Goal: Task Accomplishment & Management: Use online tool/utility

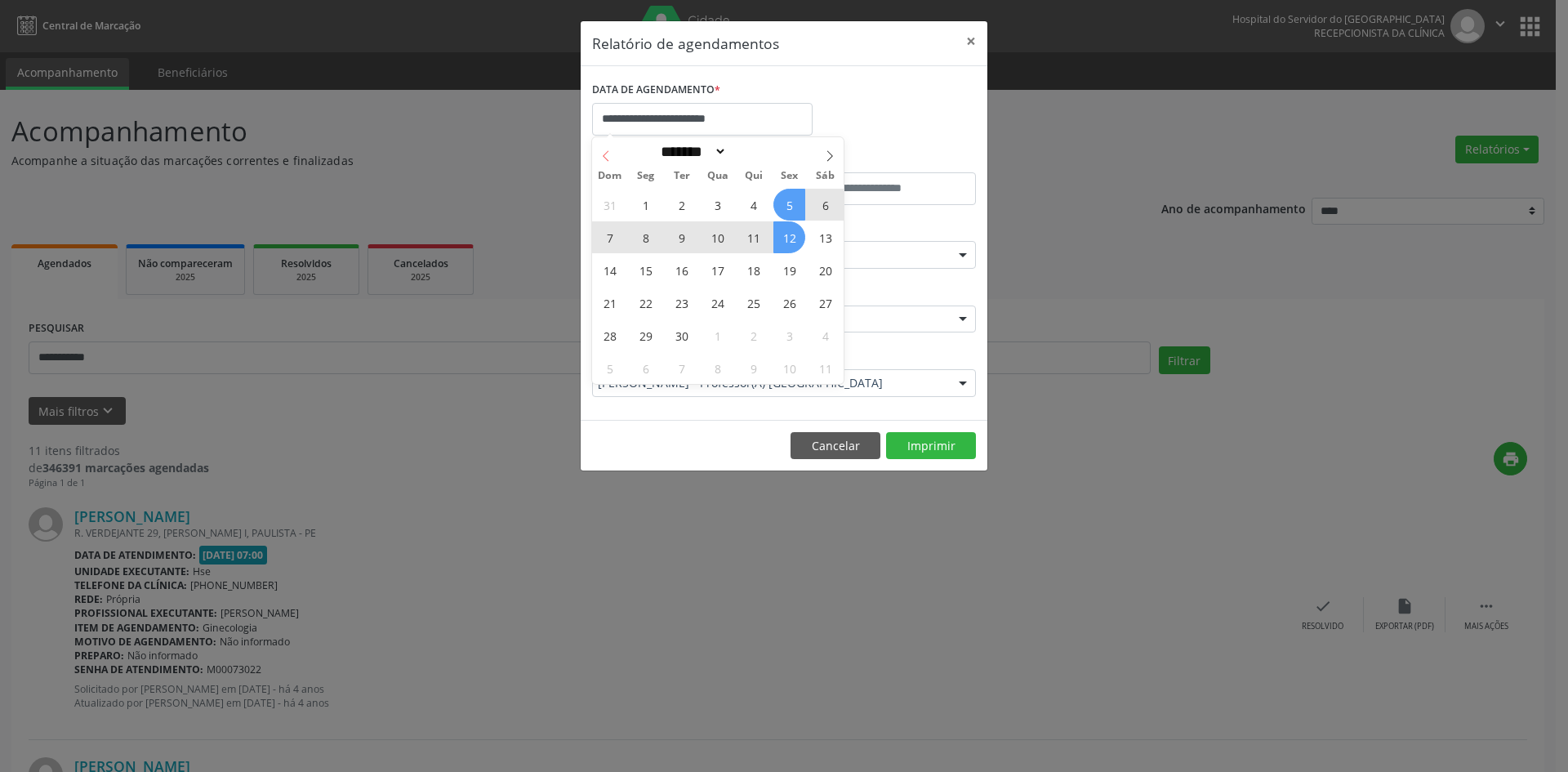
click at [611, 157] on icon at bounding box center [606, 156] width 12 height 12
click at [828, 158] on icon at bounding box center [830, 156] width 12 height 12
select select "*"
click at [647, 238] on span "8" at bounding box center [645, 237] width 31 height 31
type input "**********"
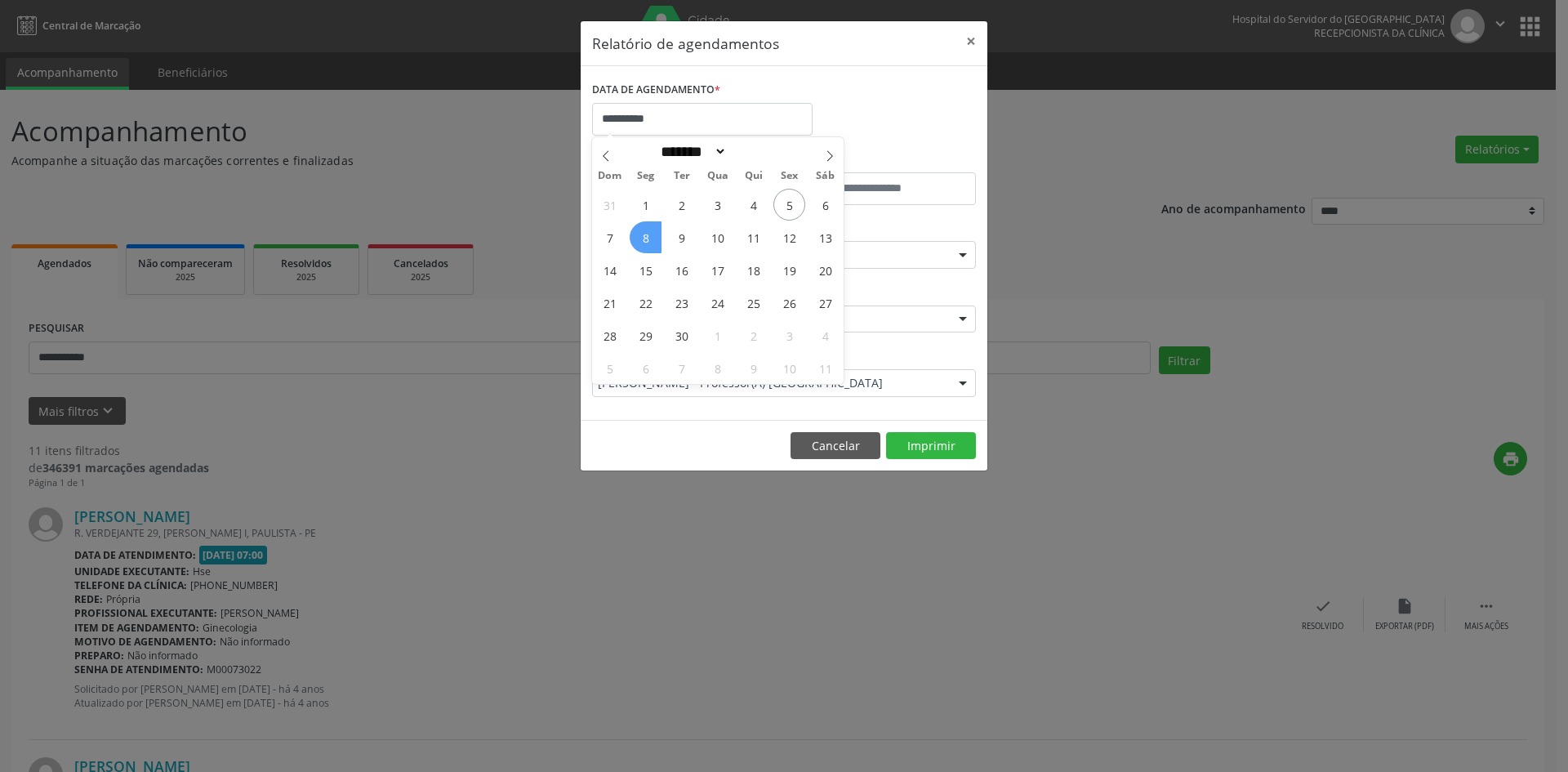
click at [647, 238] on span "8" at bounding box center [645, 237] width 31 height 31
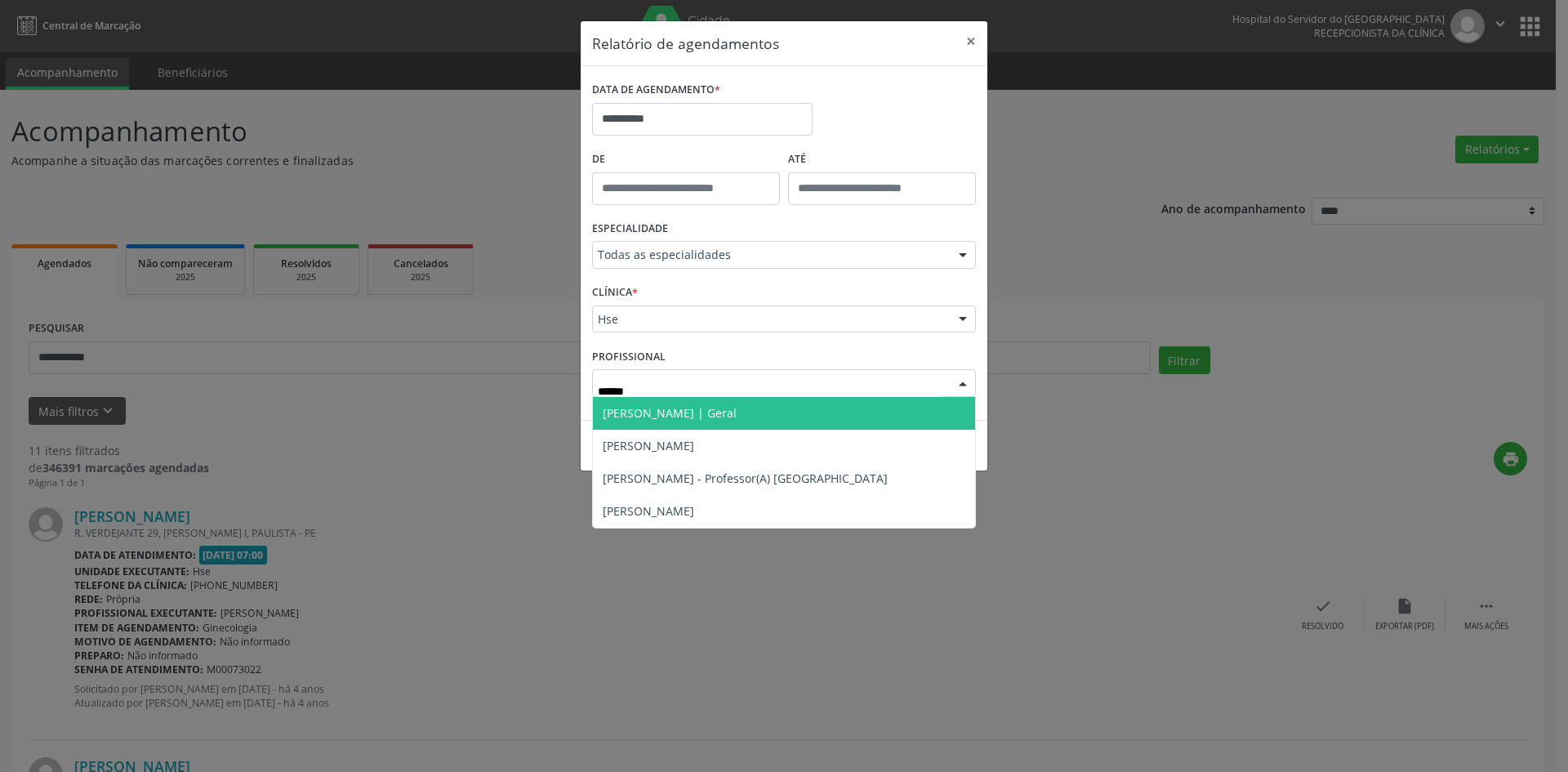
type input "*******"
click at [667, 407] on span "[PERSON_NAME] | Geral" at bounding box center [670, 413] width 134 height 16
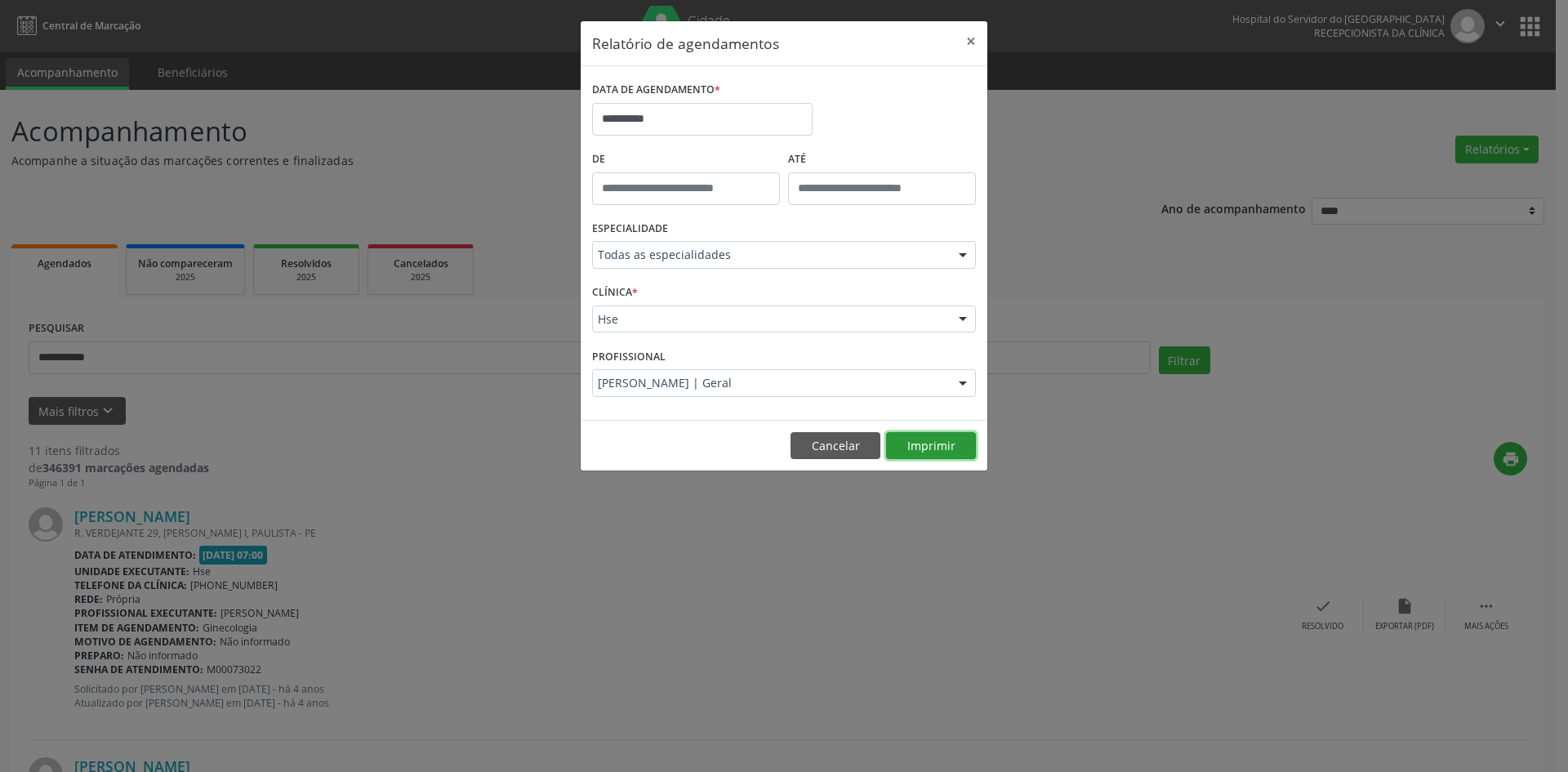
click at [934, 440] on button "Imprimir" at bounding box center [931, 445] width 90 height 28
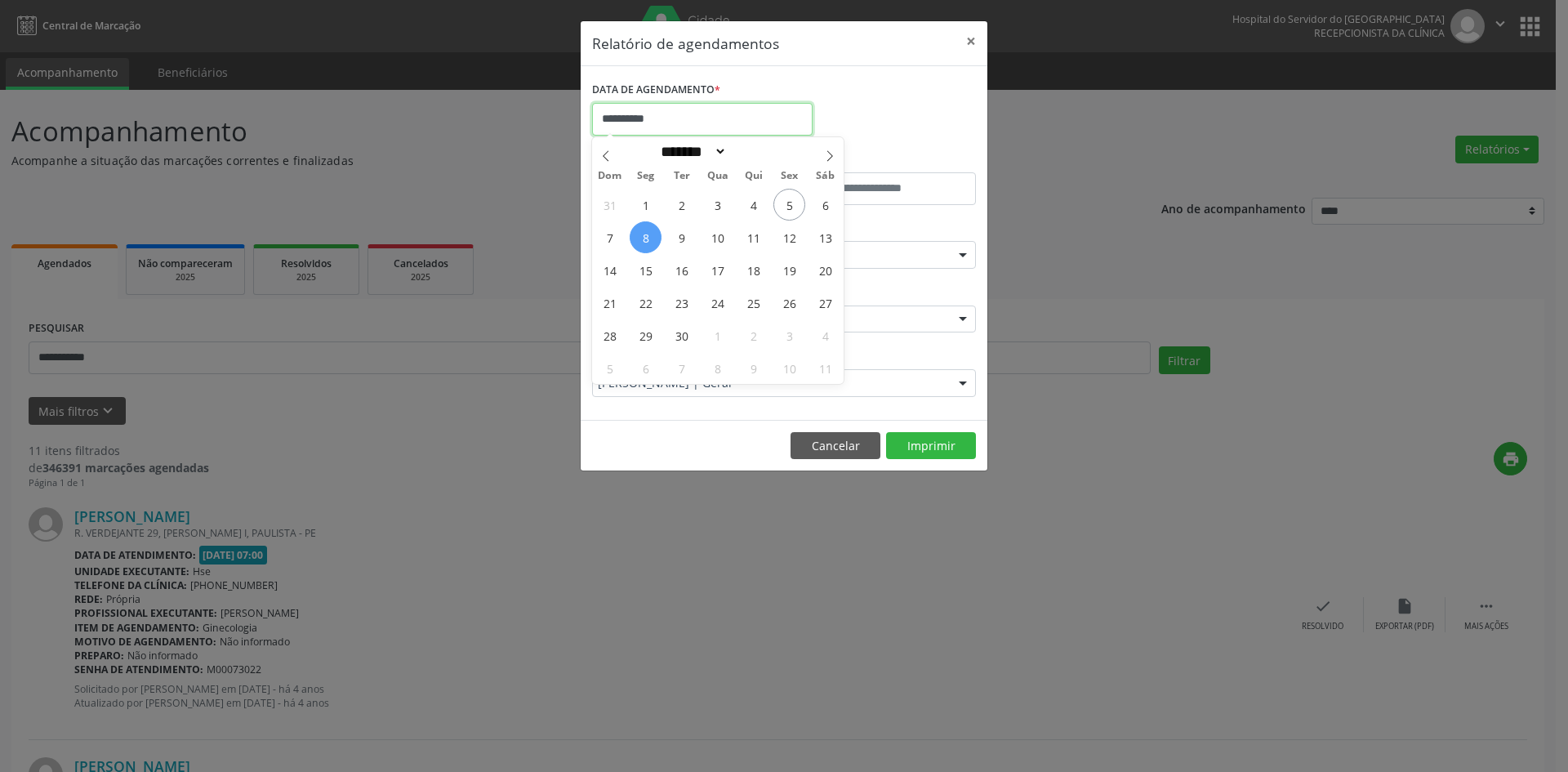
click at [677, 124] on input "**********" at bounding box center [702, 119] width 220 height 32
click at [680, 232] on span "9" at bounding box center [682, 237] width 31 height 31
type input "**********"
click at [680, 232] on span "9" at bounding box center [682, 237] width 31 height 31
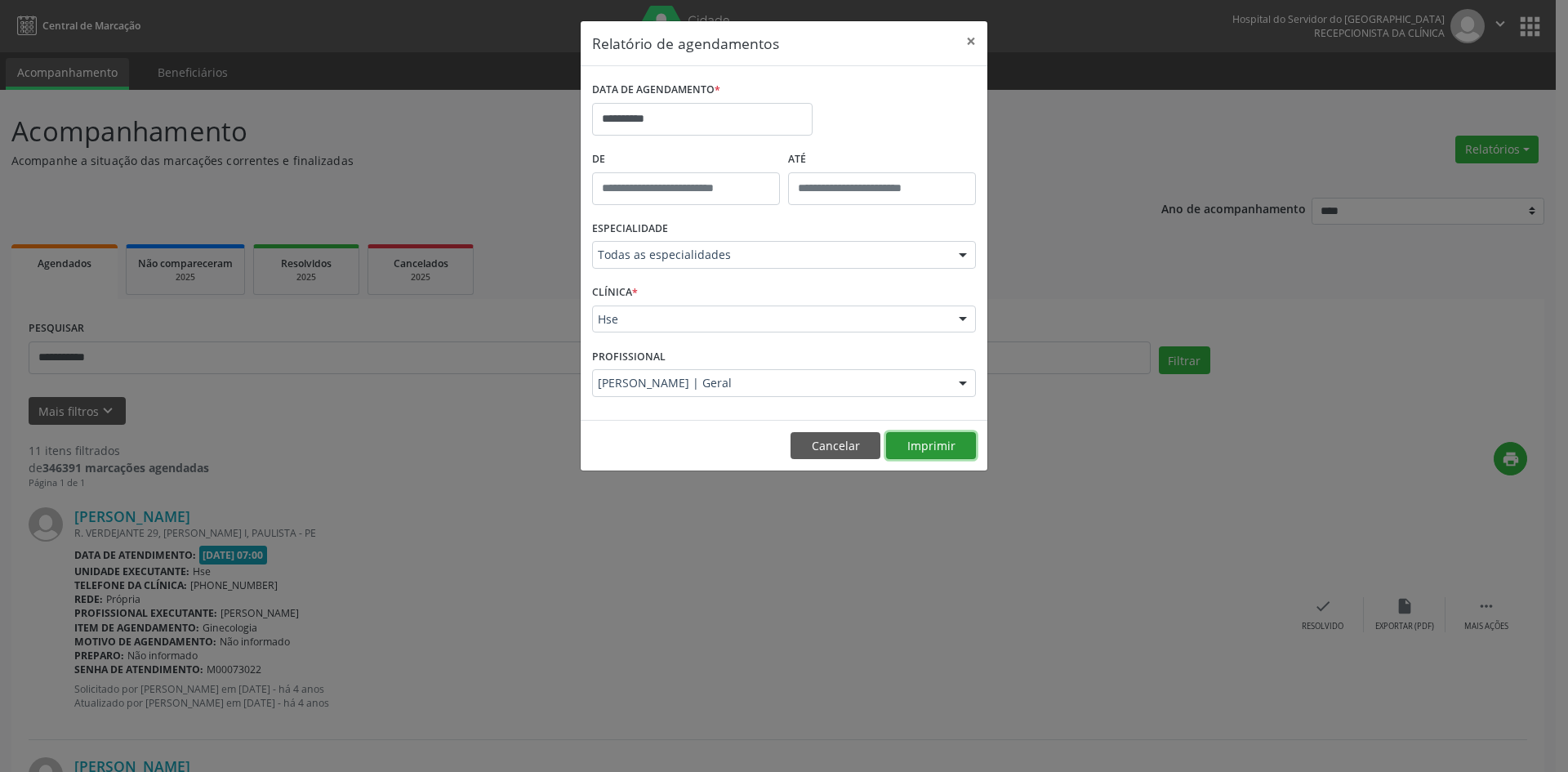
click at [925, 445] on button "Imprimir" at bounding box center [931, 445] width 90 height 28
click at [667, 123] on input "**********" at bounding box center [702, 119] width 220 height 32
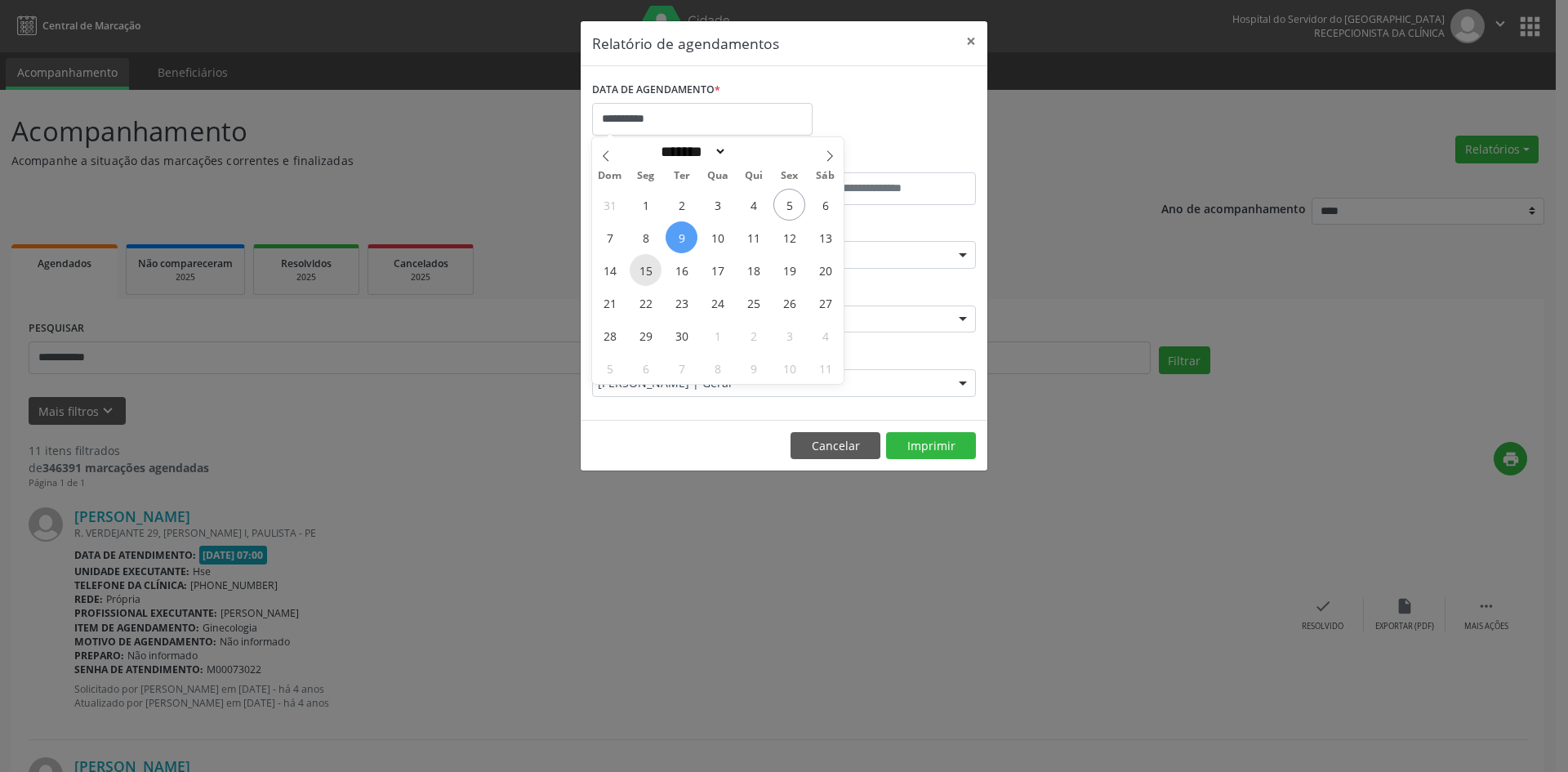
click at [646, 271] on span "15" at bounding box center [645, 269] width 31 height 31
type input "**********"
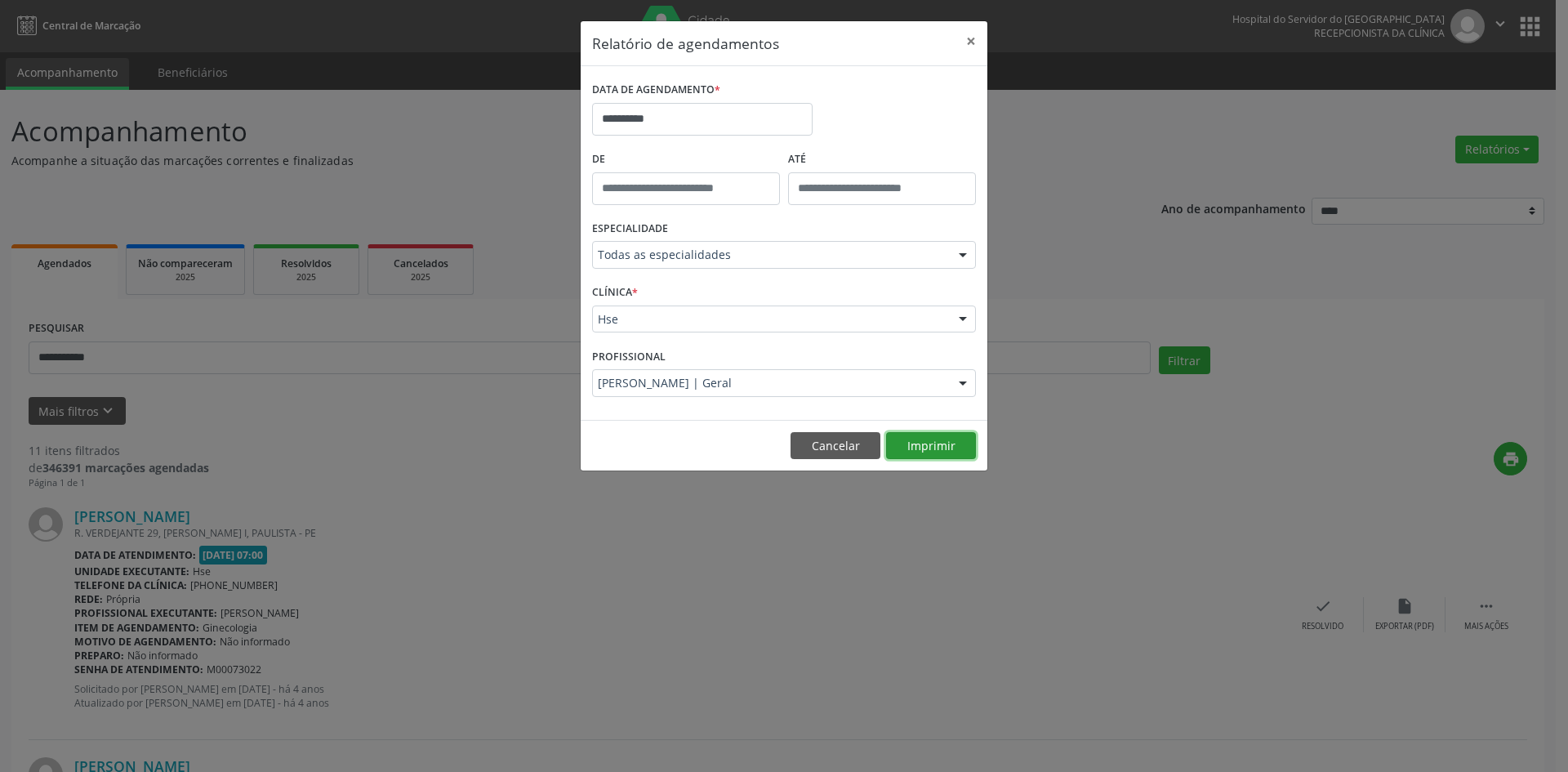
click at [908, 452] on button "Imprimir" at bounding box center [931, 445] width 90 height 28
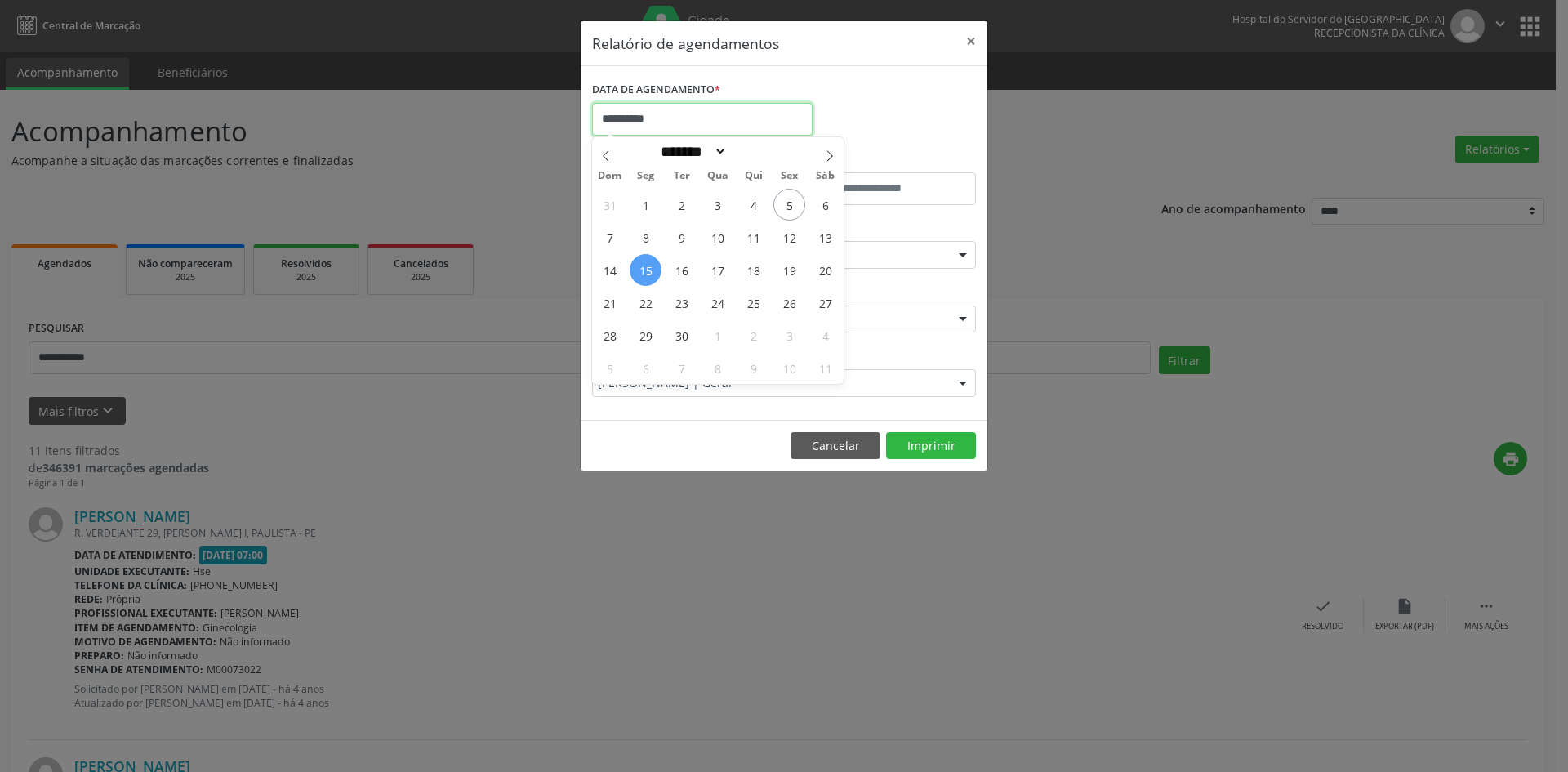
click at [666, 123] on input "**********" at bounding box center [702, 119] width 220 height 32
click at [681, 272] on span "16" at bounding box center [682, 269] width 31 height 31
type input "**********"
click at [681, 272] on span "16" at bounding box center [682, 269] width 31 height 31
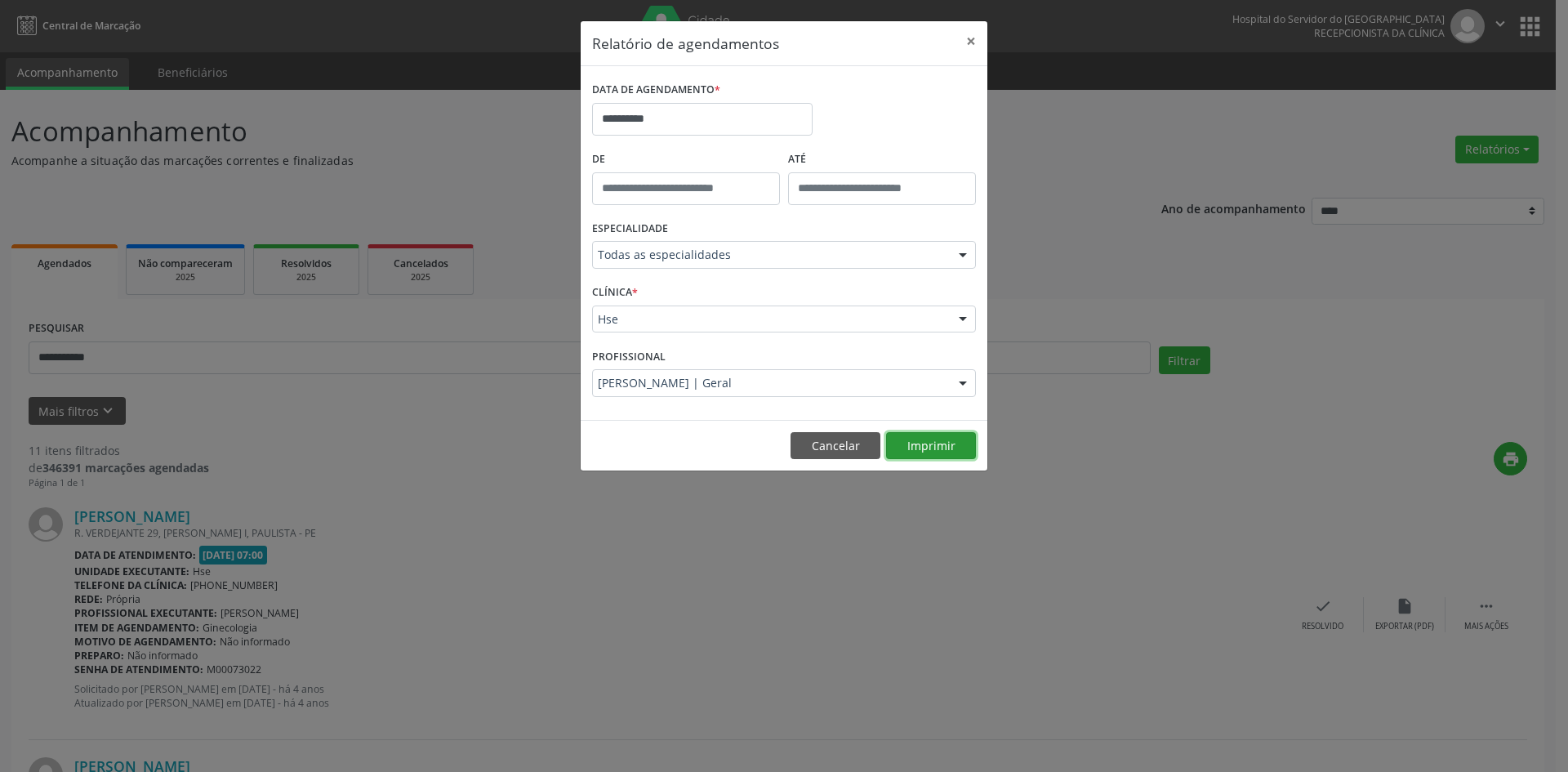
click at [920, 444] on button "Imprimir" at bounding box center [931, 445] width 90 height 28
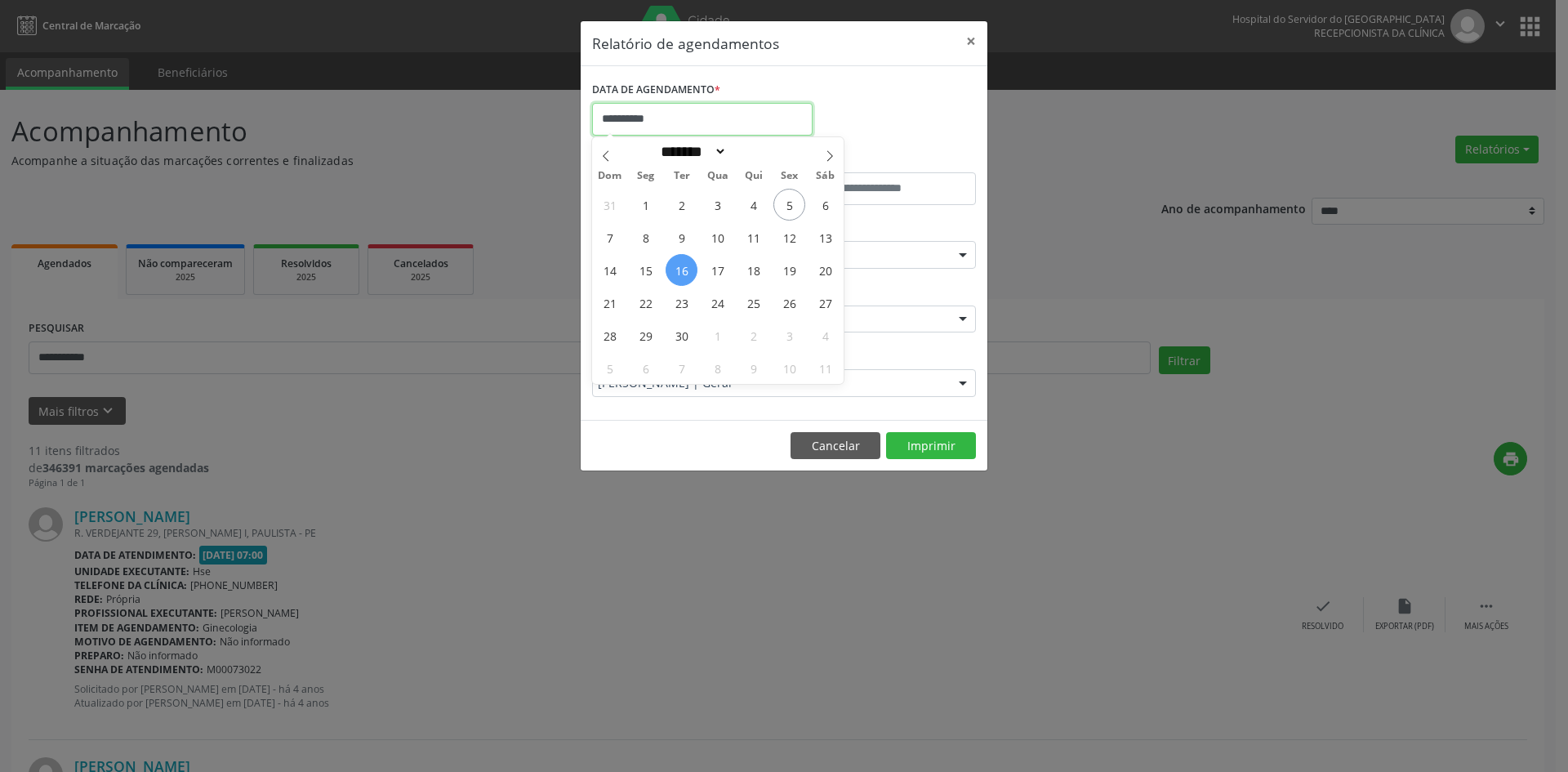
click at [642, 115] on input "**********" at bounding box center [702, 119] width 220 height 32
click at [643, 267] on span "15" at bounding box center [645, 269] width 31 height 31
type input "**********"
click at [643, 267] on span "15" at bounding box center [645, 269] width 31 height 31
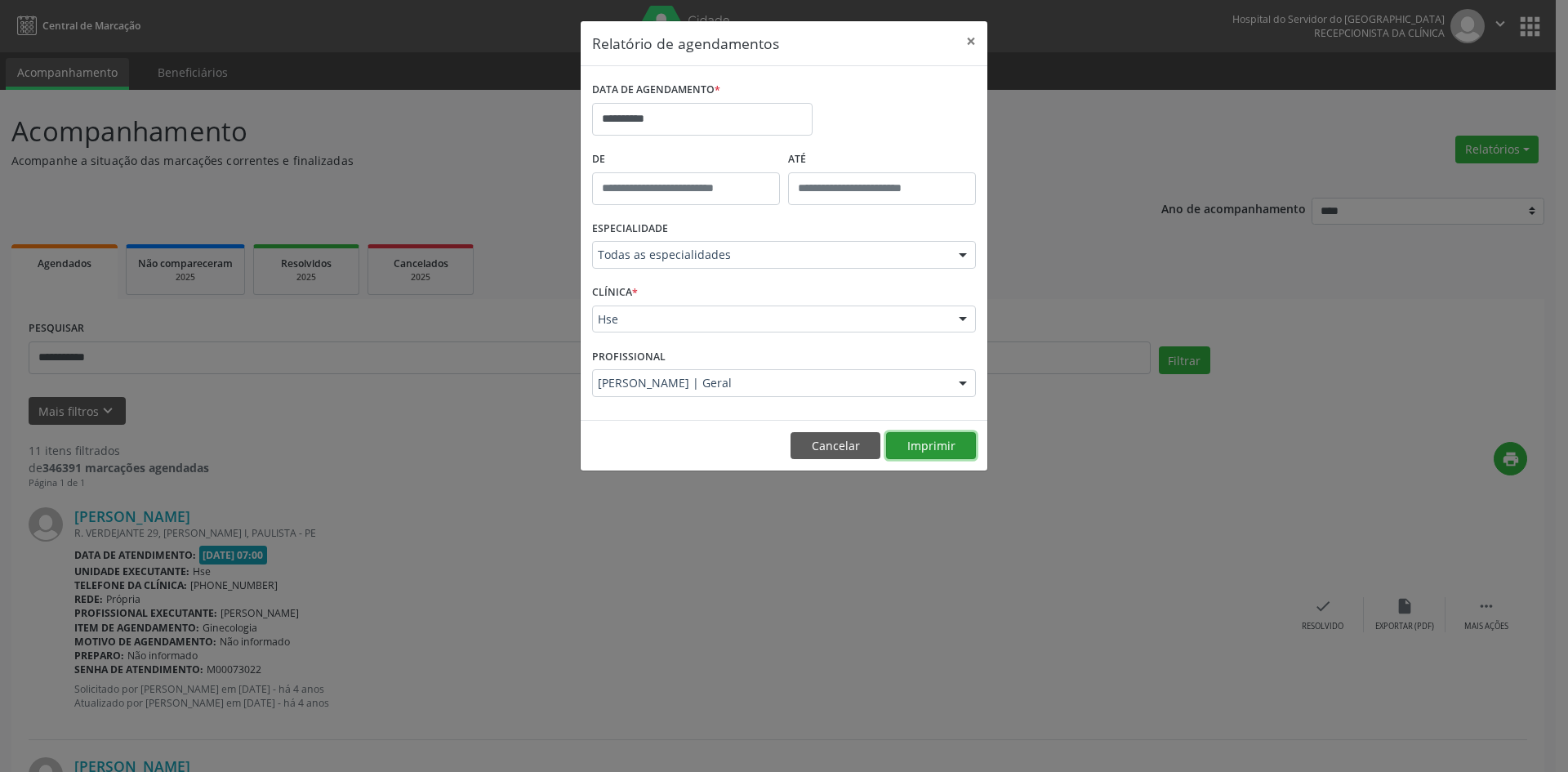
click at [942, 448] on button "Imprimir" at bounding box center [931, 445] width 90 height 28
click at [912, 439] on button "Imprimir" at bounding box center [931, 445] width 90 height 28
click at [956, 450] on button "Imprimir" at bounding box center [931, 445] width 90 height 28
click at [922, 441] on button "Imprimir" at bounding box center [931, 445] width 90 height 28
click at [921, 440] on button "Imprimir" at bounding box center [931, 445] width 90 height 28
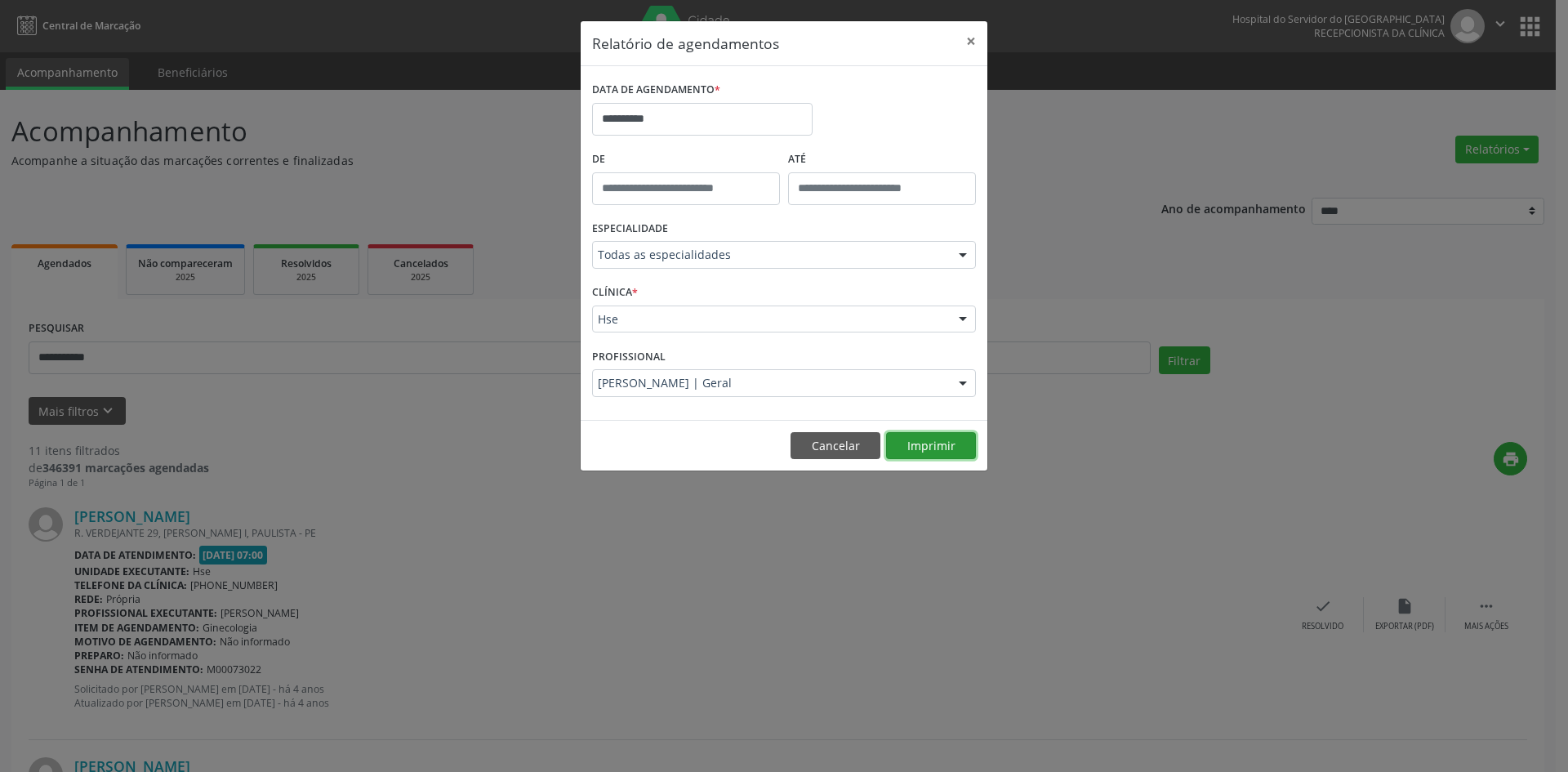
click at [924, 441] on button "Imprimir" at bounding box center [931, 445] width 90 height 28
click at [922, 445] on button "Imprimir" at bounding box center [931, 445] width 90 height 28
click at [922, 450] on button "Imprimir" at bounding box center [931, 445] width 90 height 28
click at [921, 445] on button "Imprimir" at bounding box center [931, 445] width 90 height 28
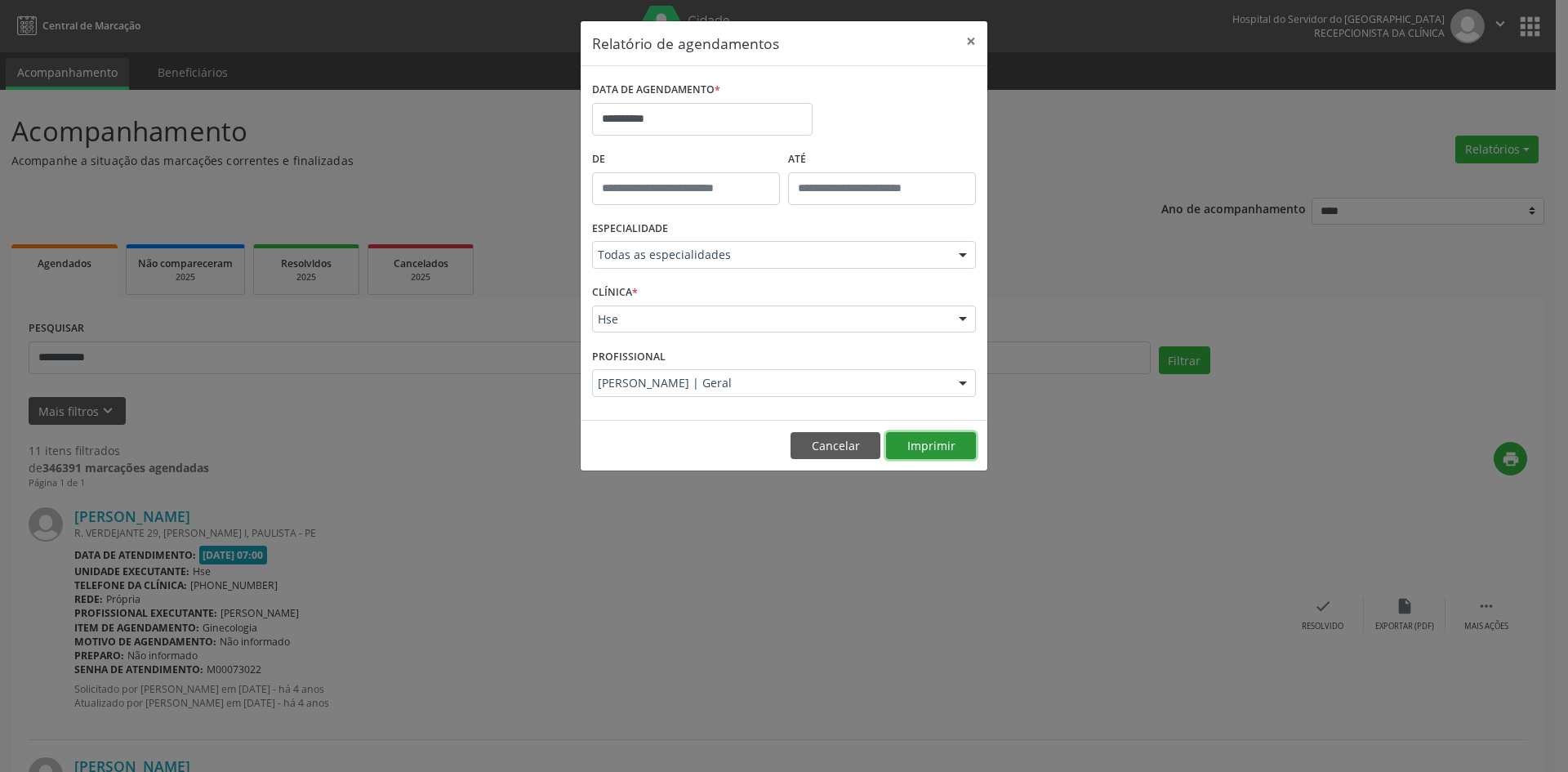
click at [928, 451] on button "Imprimir" at bounding box center [931, 445] width 90 height 28
click at [935, 454] on button "Imprimir" at bounding box center [931, 445] width 90 height 28
click at [924, 447] on button "Imprimir" at bounding box center [931, 445] width 90 height 28
click at [933, 446] on button "Imprimir" at bounding box center [931, 445] width 90 height 28
click at [914, 449] on button "Imprimir" at bounding box center [931, 445] width 90 height 28
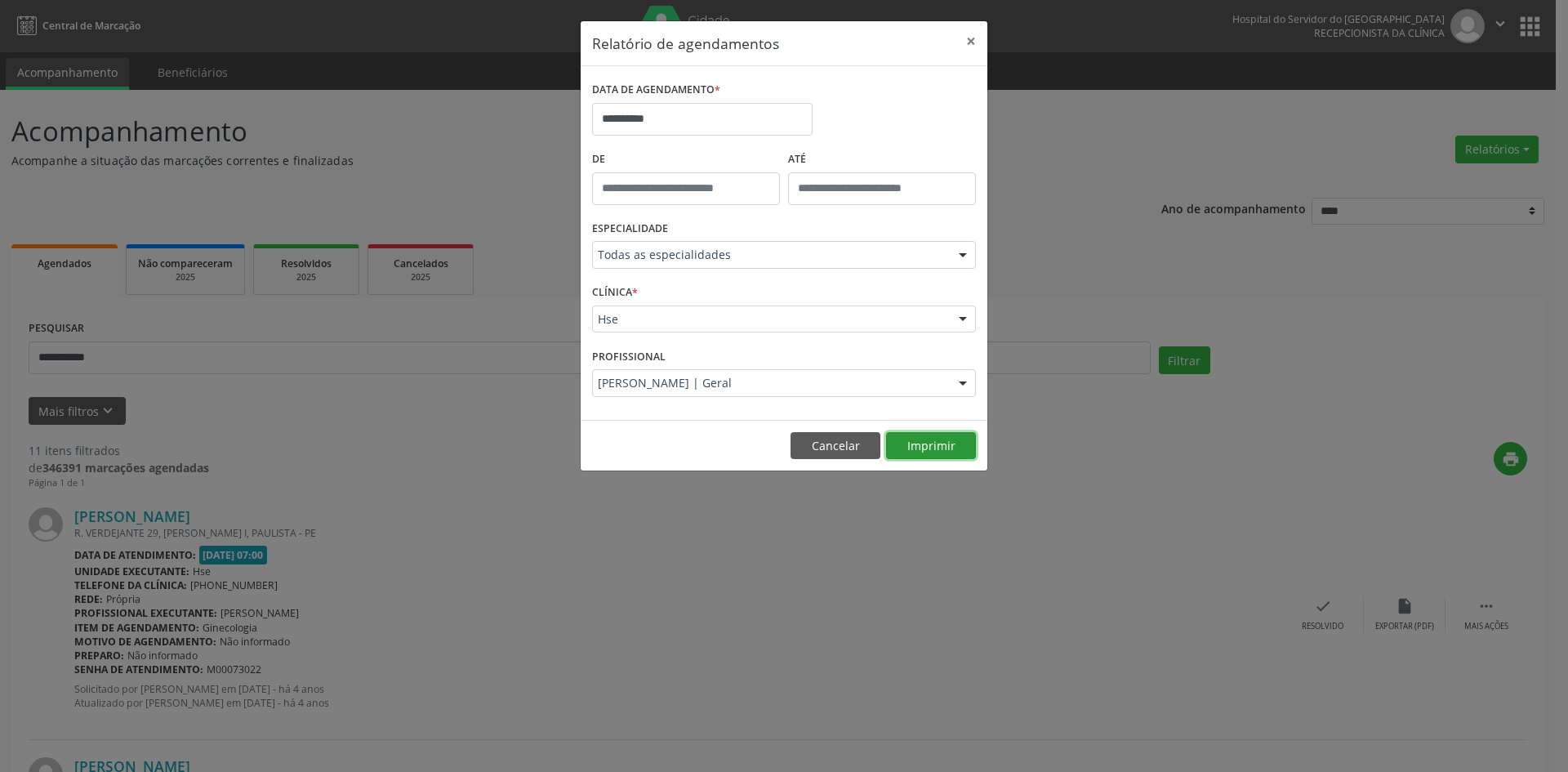
click at [918, 445] on button "Imprimir" at bounding box center [931, 445] width 90 height 28
click at [934, 443] on button "Imprimir" at bounding box center [931, 445] width 90 height 28
click at [931, 444] on button "Imprimir" at bounding box center [931, 445] width 90 height 28
click at [922, 450] on button "Imprimir" at bounding box center [931, 445] width 90 height 28
click at [936, 445] on button "Imprimir" at bounding box center [931, 445] width 90 height 28
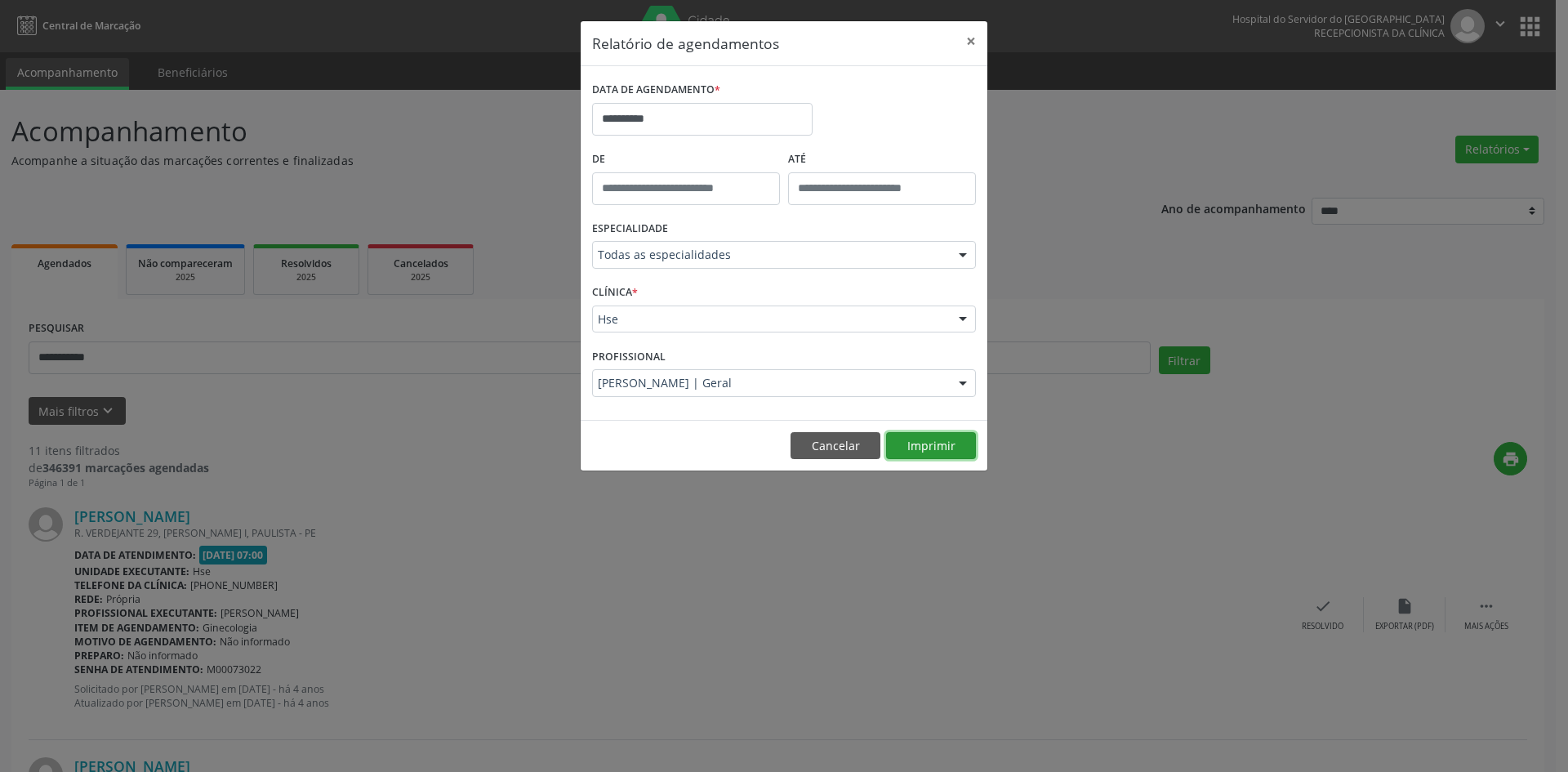
click at [914, 447] on button "Imprimir" at bounding box center [931, 445] width 90 height 28
click at [927, 447] on button "Imprimir" at bounding box center [931, 445] width 90 height 28
click at [916, 452] on button "Imprimir" at bounding box center [931, 445] width 90 height 28
click at [927, 446] on button "Imprimir" at bounding box center [931, 445] width 90 height 28
click at [934, 445] on button "Imprimir" at bounding box center [931, 445] width 90 height 28
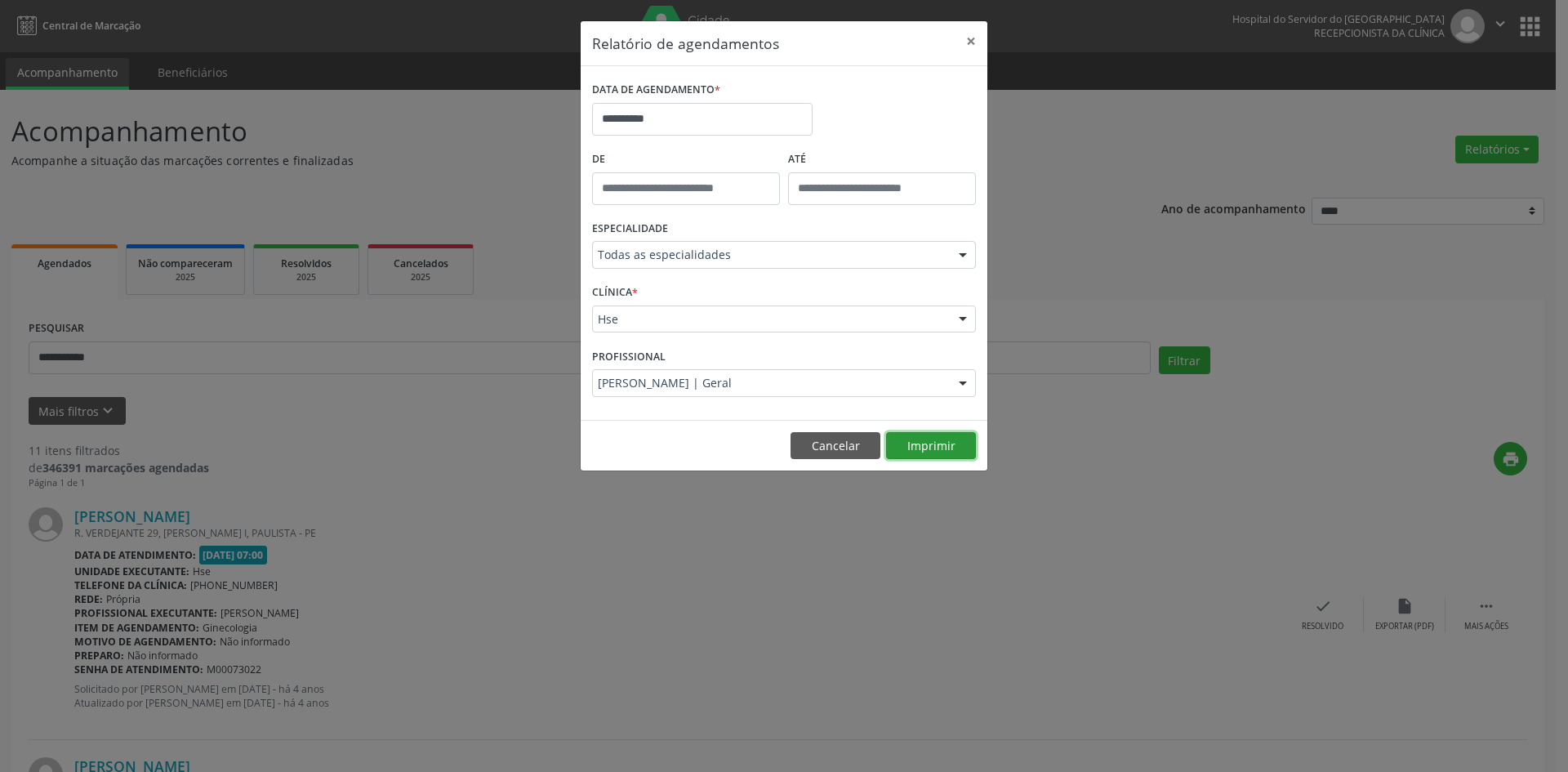
click at [919, 449] on button "Imprimir" at bounding box center [931, 445] width 90 height 28
click at [929, 443] on button "Imprimir" at bounding box center [931, 445] width 90 height 28
click at [913, 445] on button "Imprimir" at bounding box center [931, 445] width 90 height 28
click at [913, 451] on button "Imprimir" at bounding box center [931, 445] width 90 height 28
click at [929, 445] on button "Imprimir" at bounding box center [931, 445] width 90 height 28
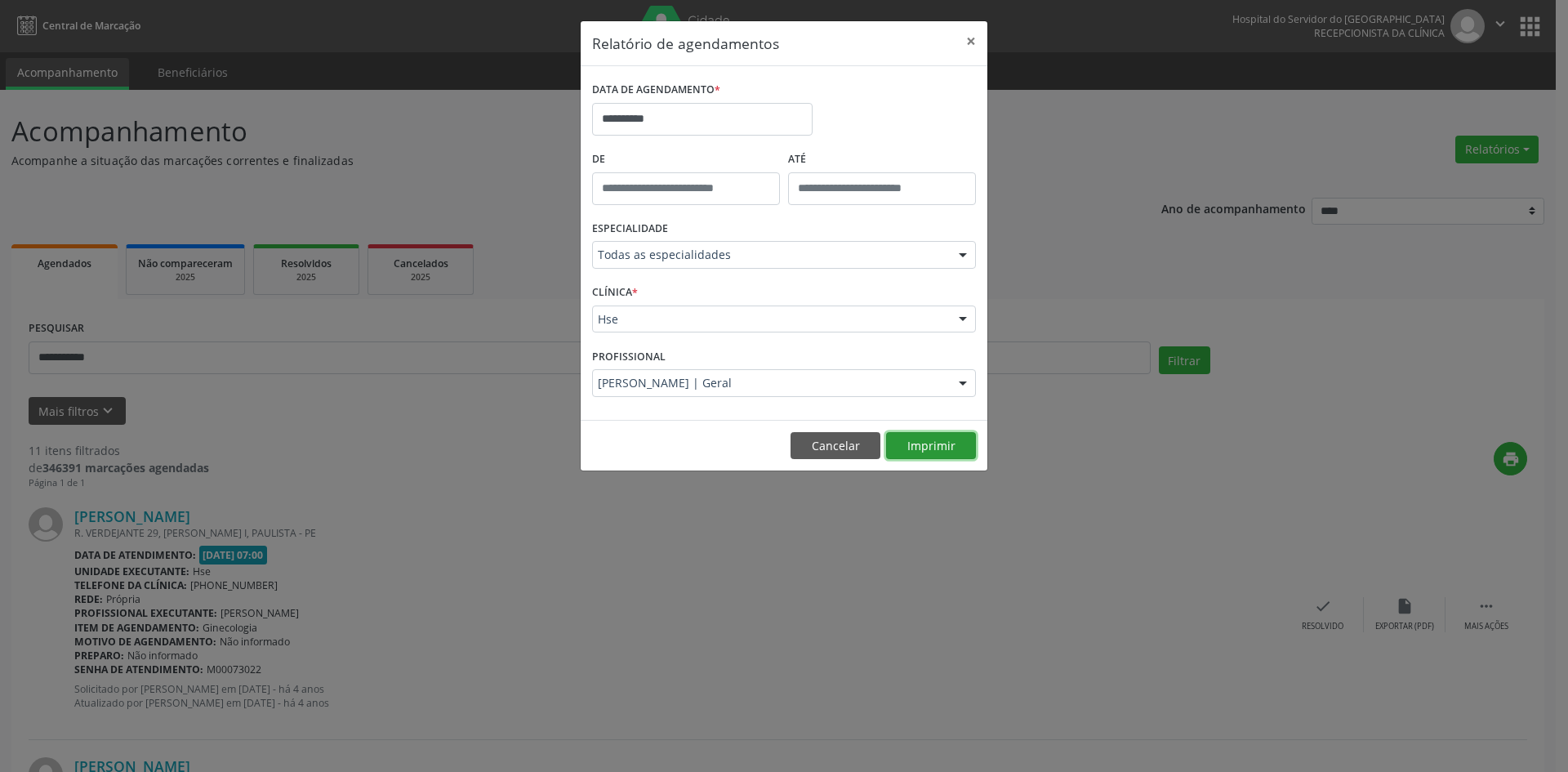
click at [913, 445] on button "Imprimir" at bounding box center [931, 445] width 90 height 28
click at [947, 456] on button "Imprimir" at bounding box center [931, 445] width 90 height 28
click at [810, 449] on button "Cancelar" at bounding box center [835, 445] width 90 height 28
